Goal: Navigation & Orientation: Find specific page/section

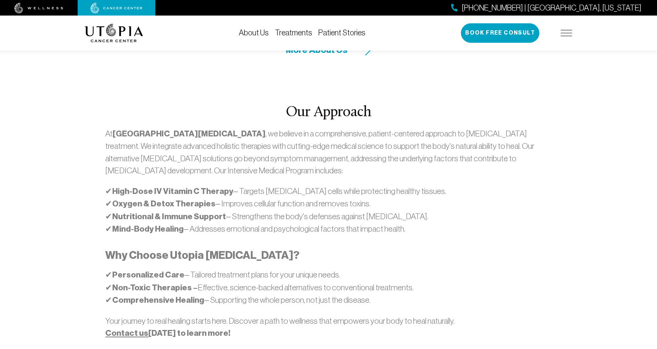
scroll to position [417, 0]
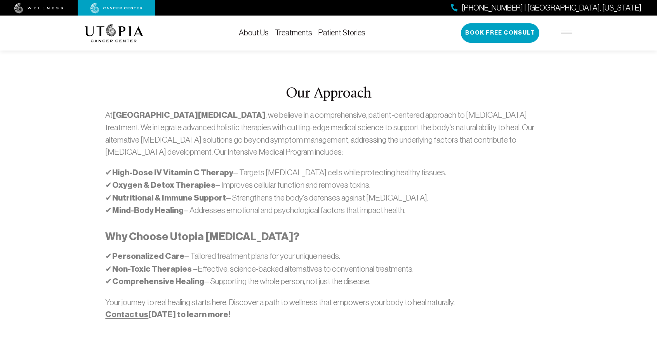
click at [418, 86] on h2 "Our Approach" at bounding box center [328, 94] width 446 height 16
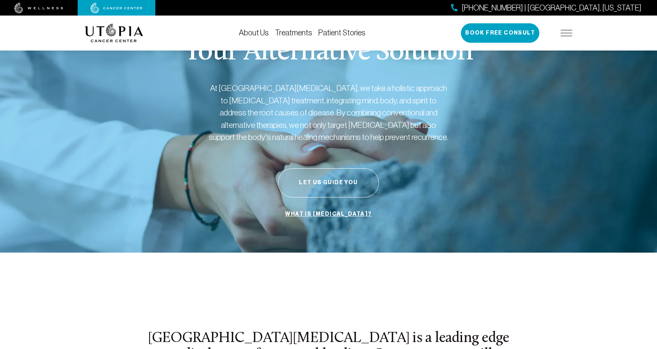
scroll to position [0, 0]
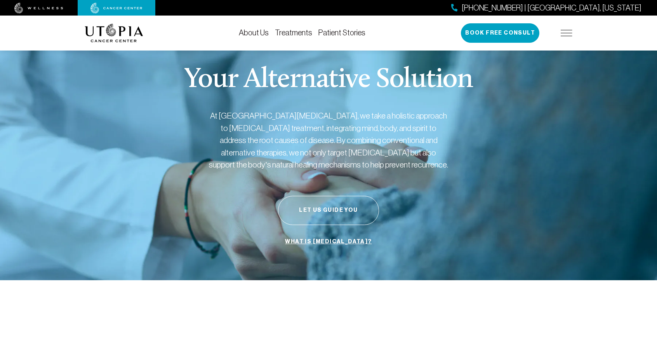
click at [566, 32] on img at bounding box center [567, 33] width 12 height 6
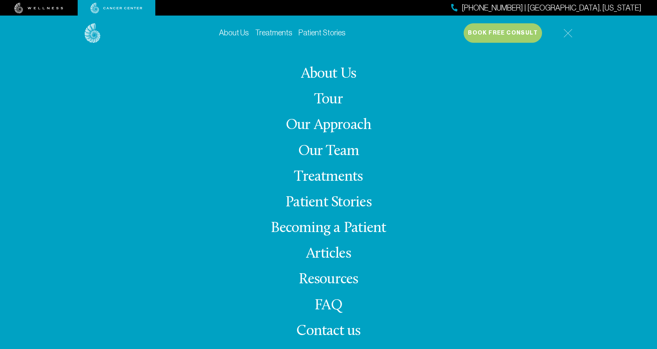
scroll to position [375, 0]
click at [333, 102] on link "Tour" at bounding box center [328, 99] width 29 height 15
